Goal: Download file/media

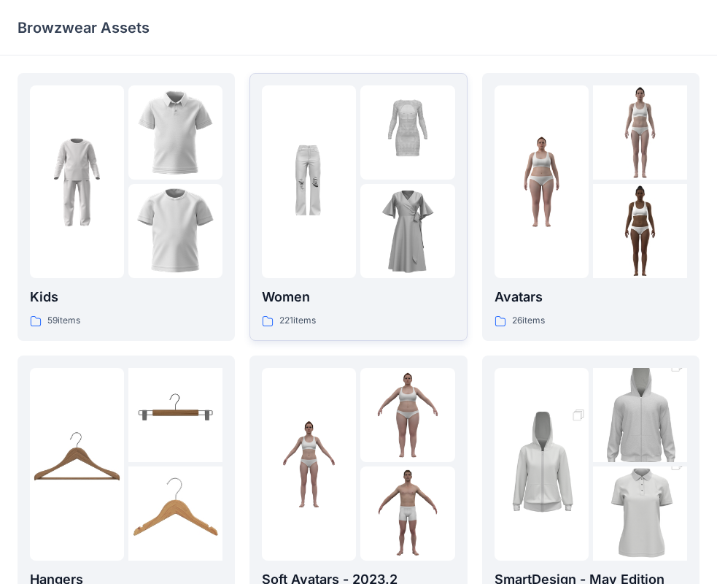
click at [377, 255] on img at bounding box center [407, 231] width 94 height 94
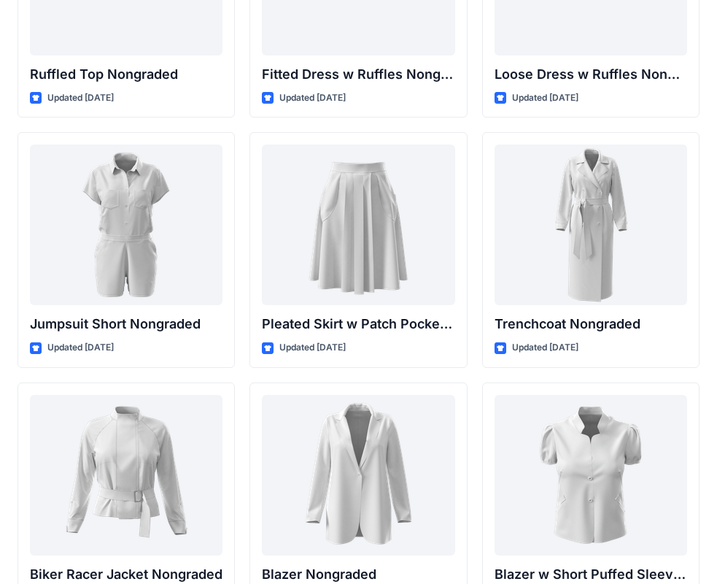
scroll to position [14758, 0]
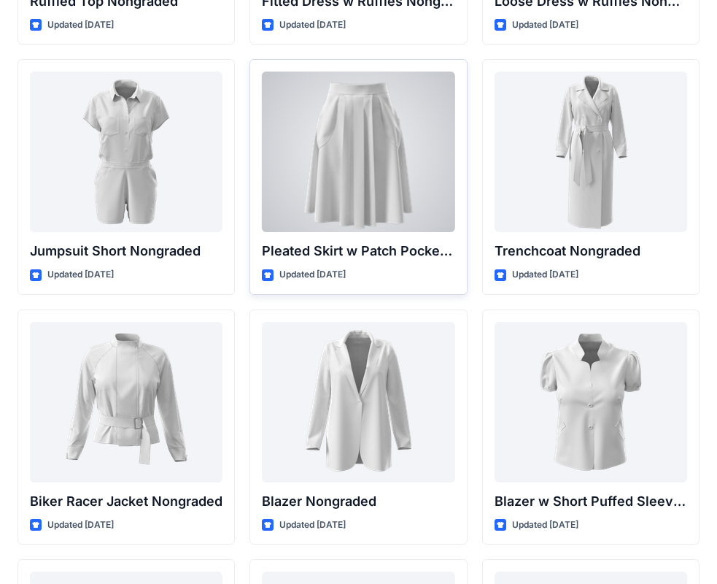
click at [336, 230] on div at bounding box center [358, 151] width 193 height 161
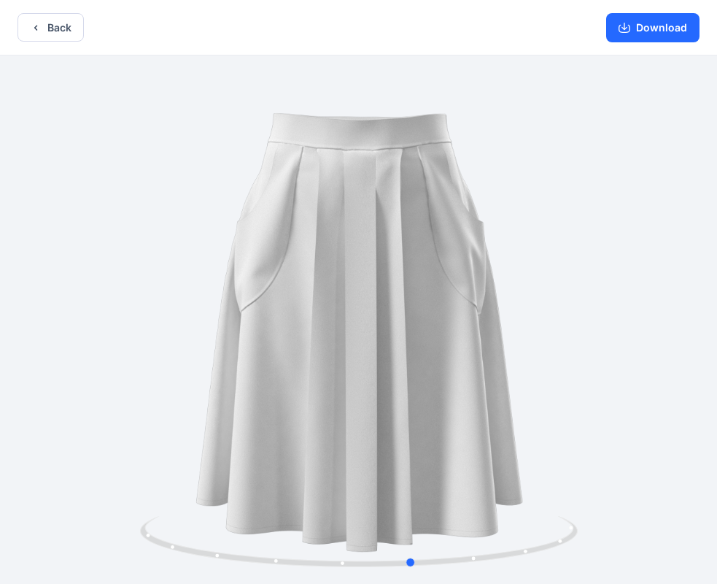
drag, startPoint x: 264, startPoint y: 319, endPoint x: 318, endPoint y: 387, distance: 87.3
click at [318, 387] on div at bounding box center [358, 320] width 717 height 531
click at [641, 31] on button "Download" at bounding box center [652, 27] width 93 height 29
click at [660, 25] on button "Download" at bounding box center [652, 27] width 93 height 29
click at [617, 39] on button "Download" at bounding box center [652, 27] width 93 height 29
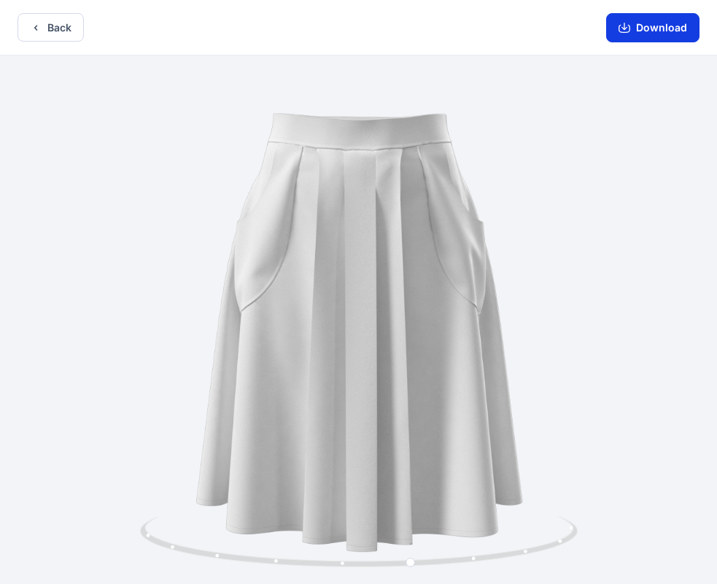
click at [623, 31] on icon "button" at bounding box center [625, 28] width 12 height 12
drag, startPoint x: 356, startPoint y: 2, endPoint x: 360, endPoint y: 36, distance: 34.6
click at [360, 36] on div "Back Download" at bounding box center [358, 27] width 717 height 55
click at [450, 339] on div at bounding box center [358, 320] width 717 height 531
click at [593, 293] on div at bounding box center [358, 320] width 717 height 531
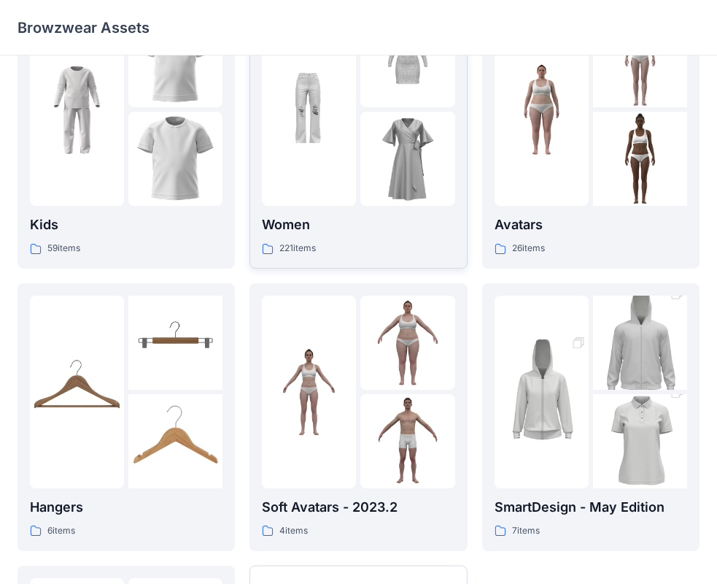
scroll to position [219, 0]
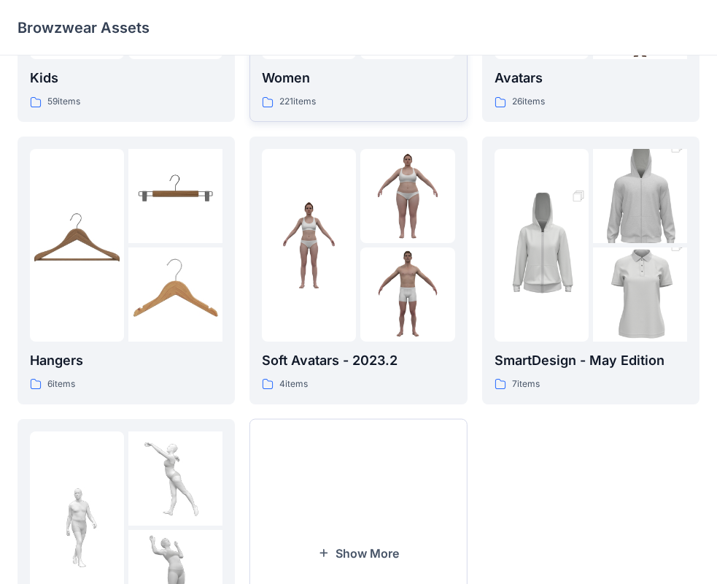
click at [339, 69] on p "Women" at bounding box center [358, 78] width 193 height 20
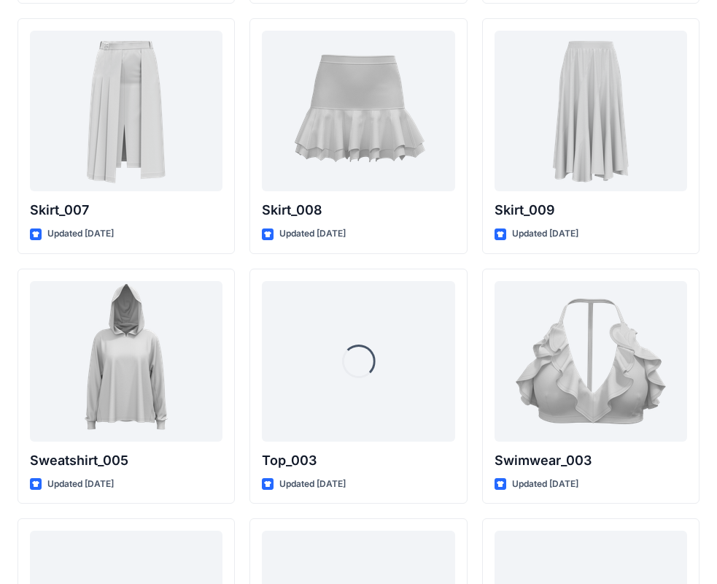
scroll to position [7053, 0]
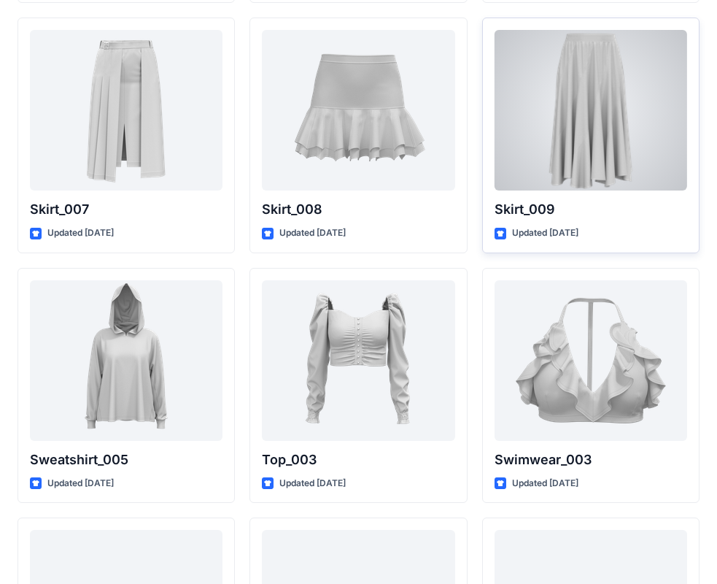
click at [595, 150] on div at bounding box center [591, 110] width 193 height 161
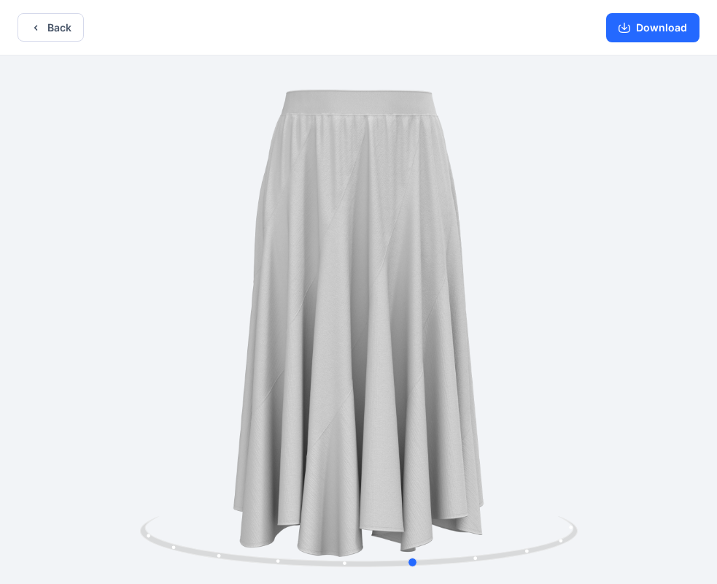
drag, startPoint x: 275, startPoint y: 218, endPoint x: 322, endPoint y: 277, distance: 75.3
click at [322, 277] on div at bounding box center [358, 320] width 717 height 531
click at [626, 31] on icon "button" at bounding box center [625, 28] width 12 height 12
